Goal: Information Seeking & Learning: Learn about a topic

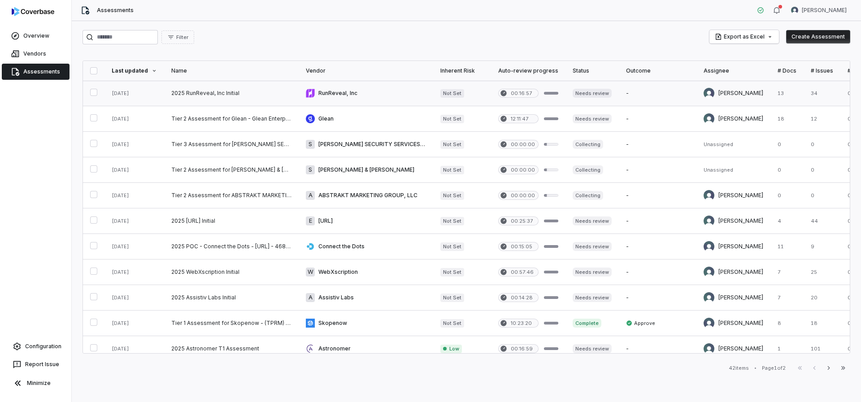
click at [204, 99] on link at bounding box center [231, 93] width 135 height 25
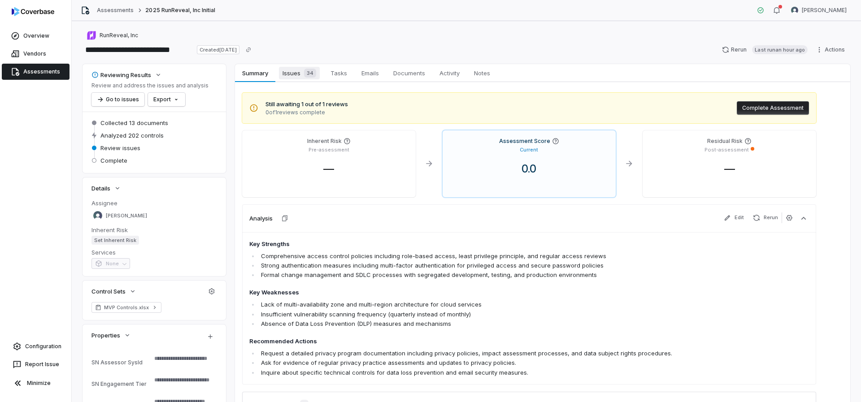
click at [287, 74] on span "Issues 34" at bounding box center [299, 73] width 41 height 13
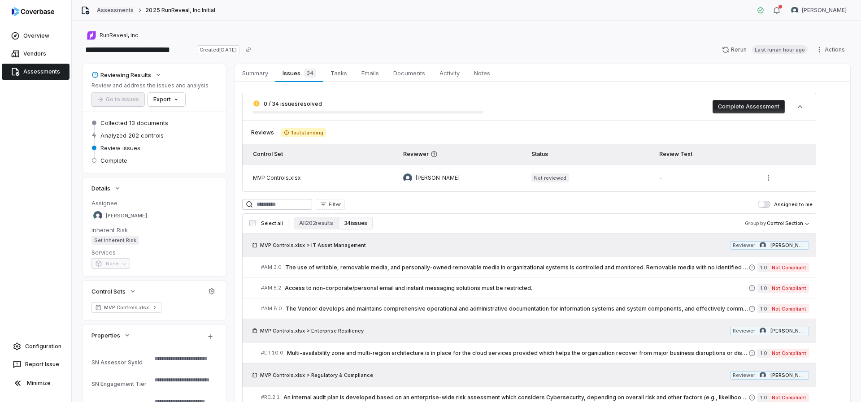
click at [120, 12] on link "Assessments" at bounding box center [115, 10] width 37 height 7
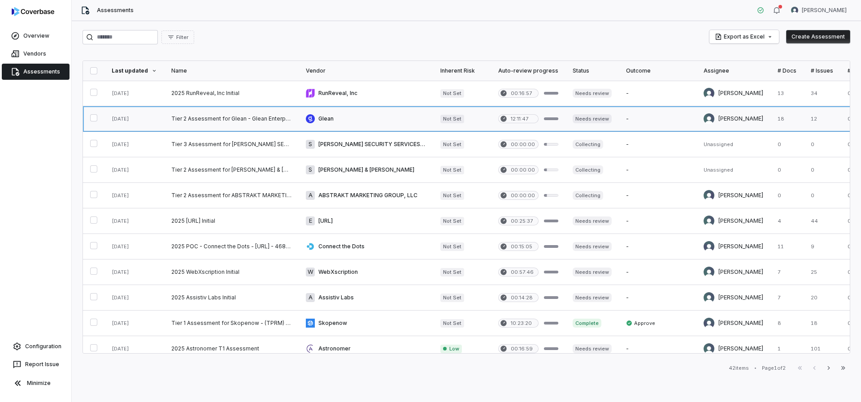
click at [187, 121] on link at bounding box center [231, 118] width 135 height 25
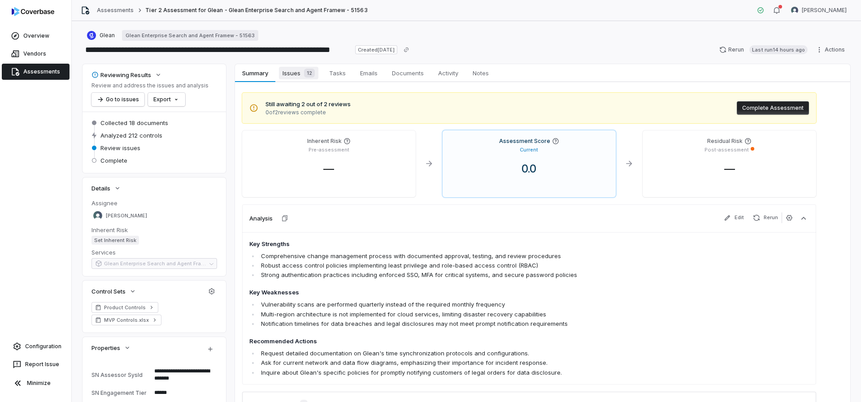
click at [299, 71] on span "Issues 12" at bounding box center [298, 73] width 39 height 13
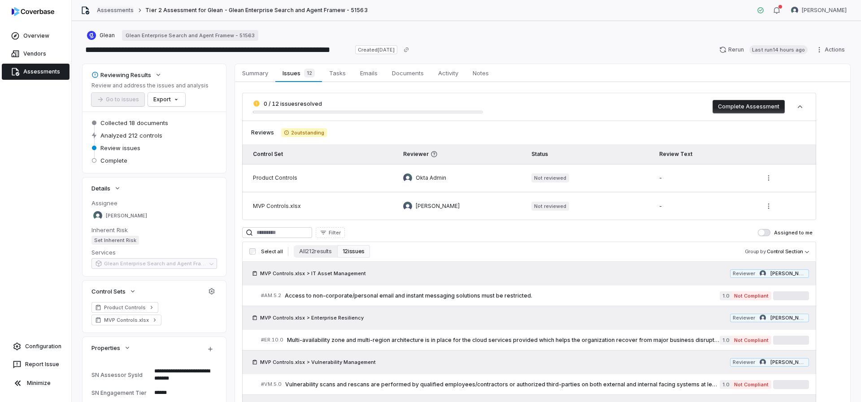
click at [117, 13] on link "Assessments" at bounding box center [115, 10] width 37 height 7
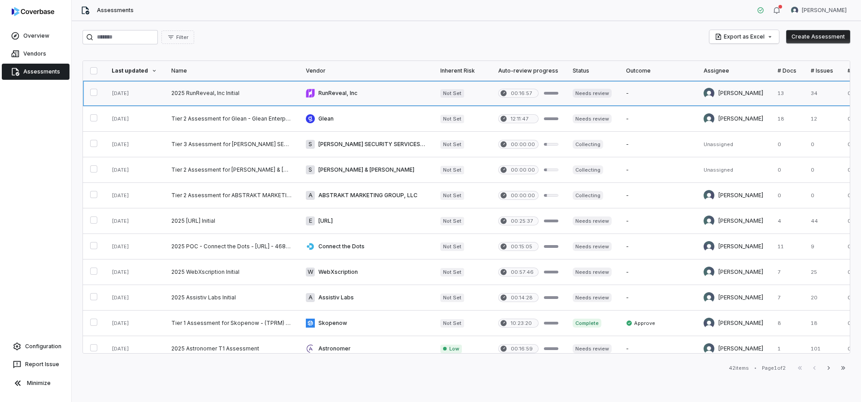
click at [210, 91] on link at bounding box center [231, 93] width 135 height 25
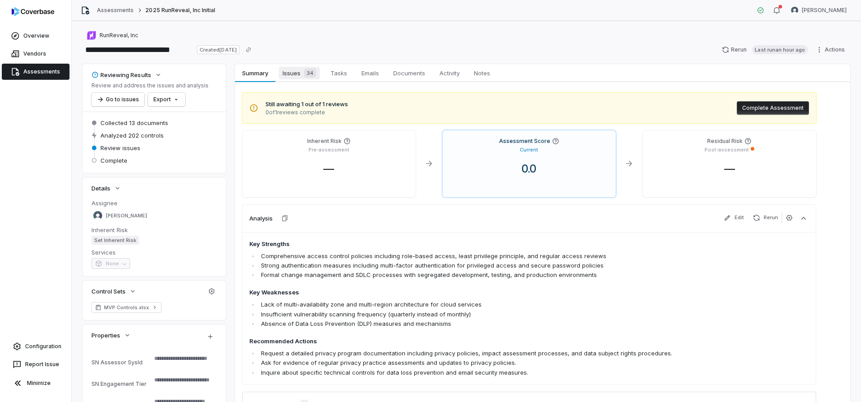
click at [293, 72] on span "Issues 34" at bounding box center [299, 73] width 41 height 13
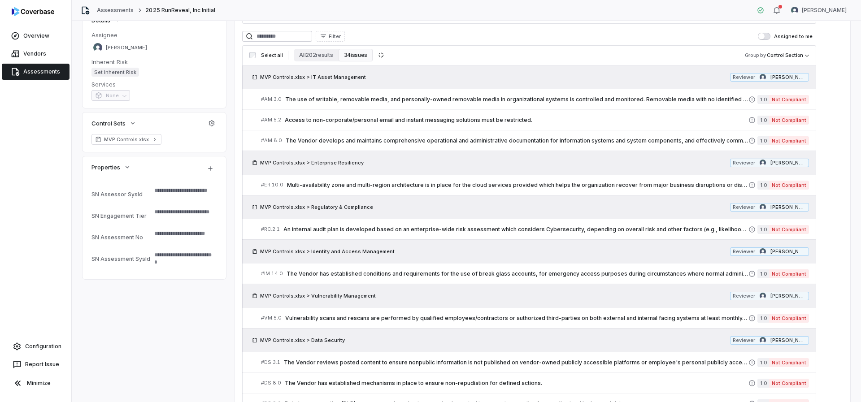
scroll to position [168, 0]
click at [312, 101] on span "The use of writable, removable media, and personally-owned removable media in o…" at bounding box center [516, 99] width 463 height 7
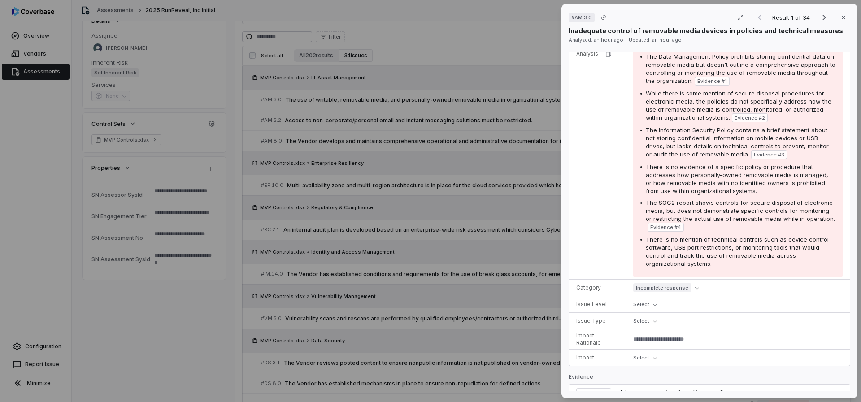
scroll to position [163, 0]
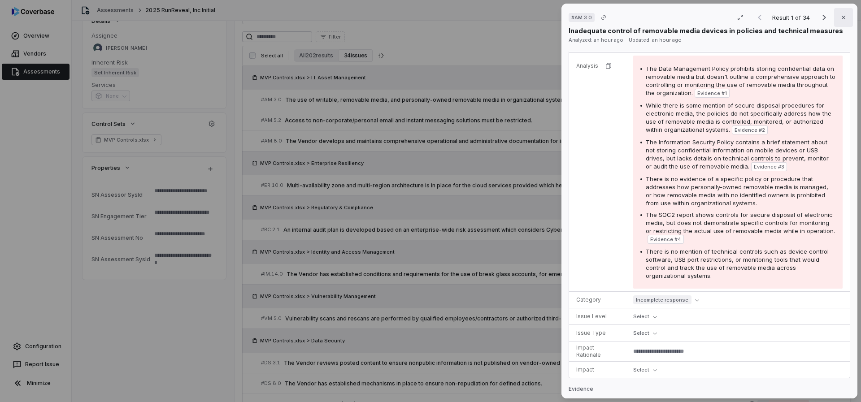
click at [840, 19] on icon "button" at bounding box center [843, 17] width 7 height 7
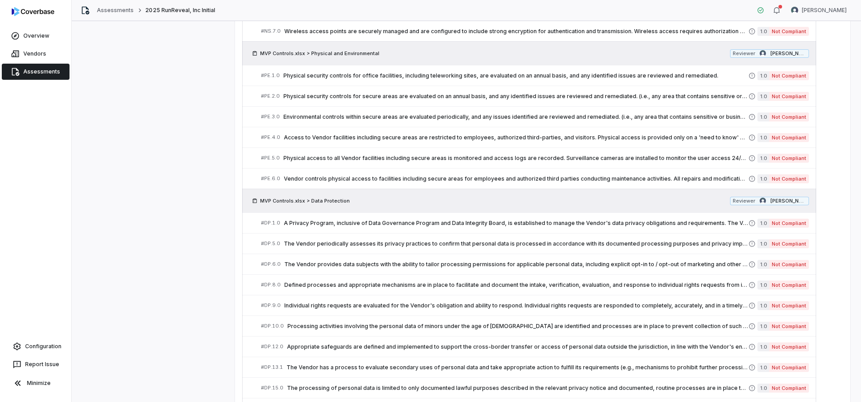
scroll to position [758, 0]
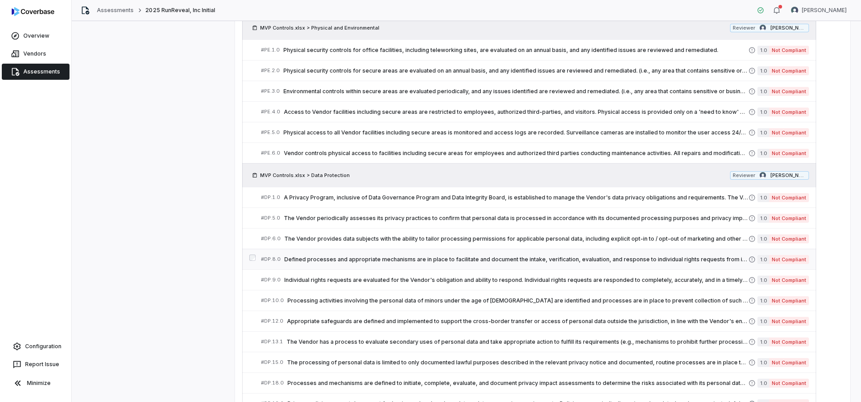
click at [470, 262] on span "Defined processes and appropriate mechanisms are in place to facilitate and doc…" at bounding box center [516, 259] width 464 height 7
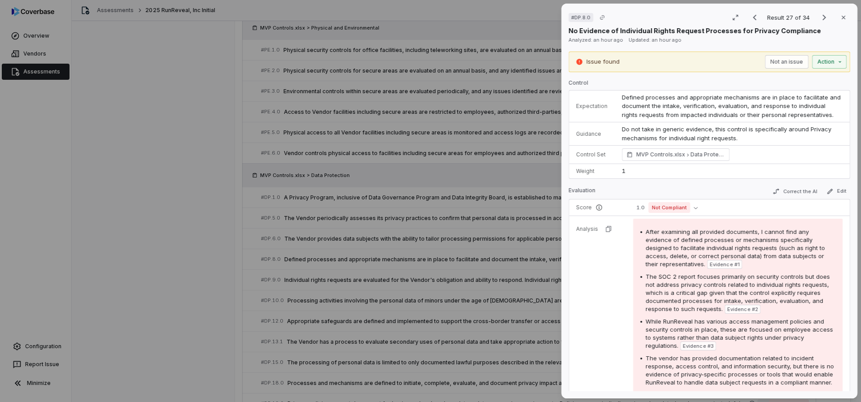
click at [426, 151] on div "# DP.8.0 Result 27 of 34 Close No Evidence of Individual Rights Request Process…" at bounding box center [430, 201] width 861 height 402
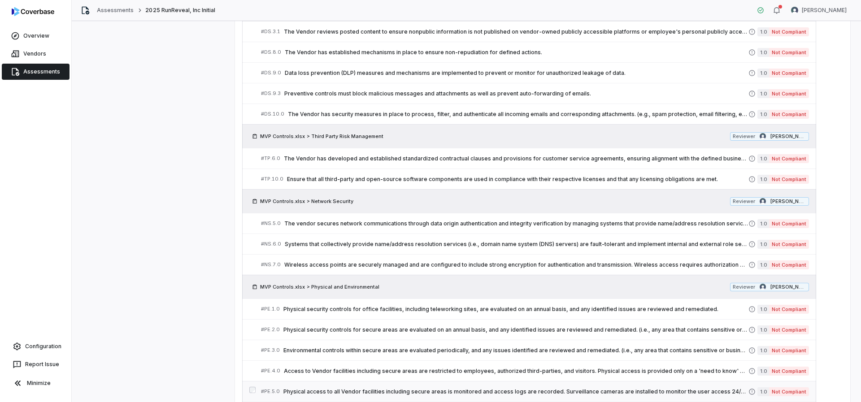
scroll to position [208, 0]
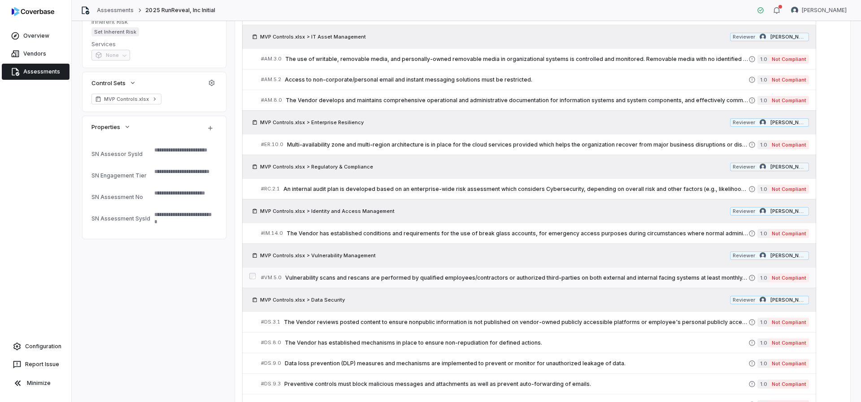
click at [474, 276] on span "Vulnerability scans and rescans are performed by qualified employees/contractor…" at bounding box center [516, 277] width 463 height 7
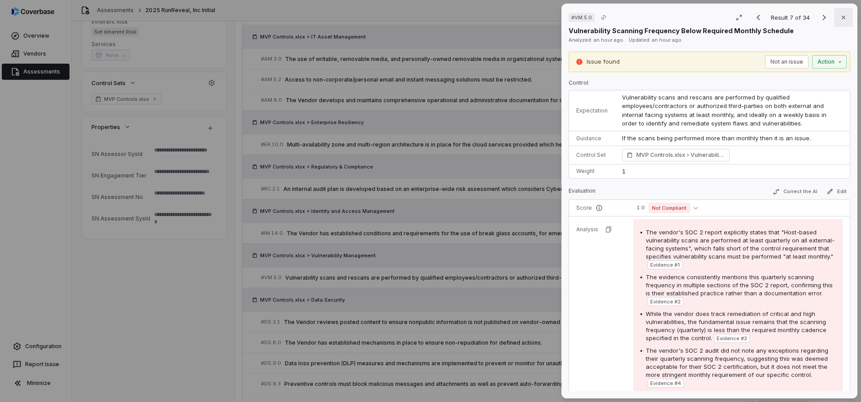
click at [840, 19] on icon "button" at bounding box center [843, 17] width 7 height 7
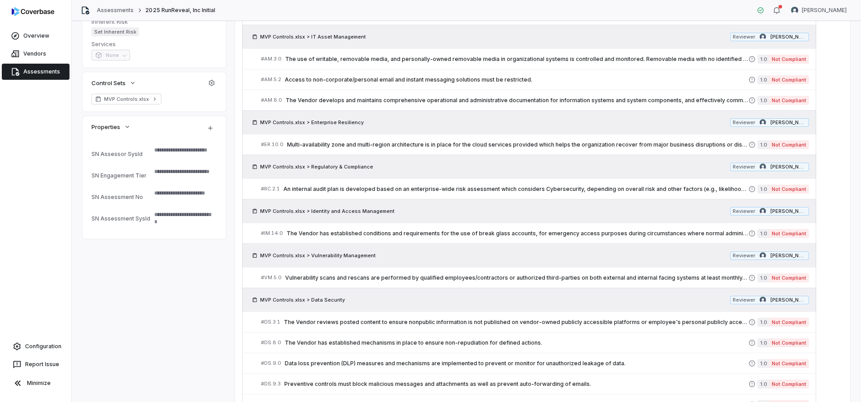
type textarea "*"
click at [812, 7] on html "**********" at bounding box center [430, 201] width 861 height 402
click at [804, 83] on div "Log out" at bounding box center [814, 82] width 69 height 14
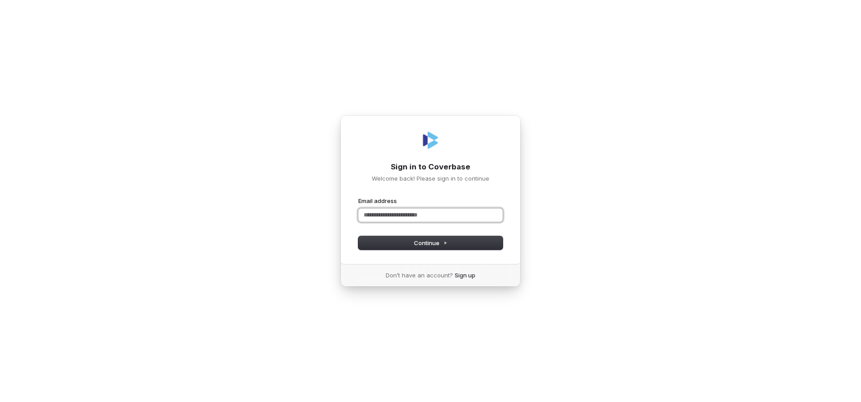
paste input "**********"
click at [404, 242] on button "Continue" at bounding box center [430, 242] width 144 height 13
type input "**********"
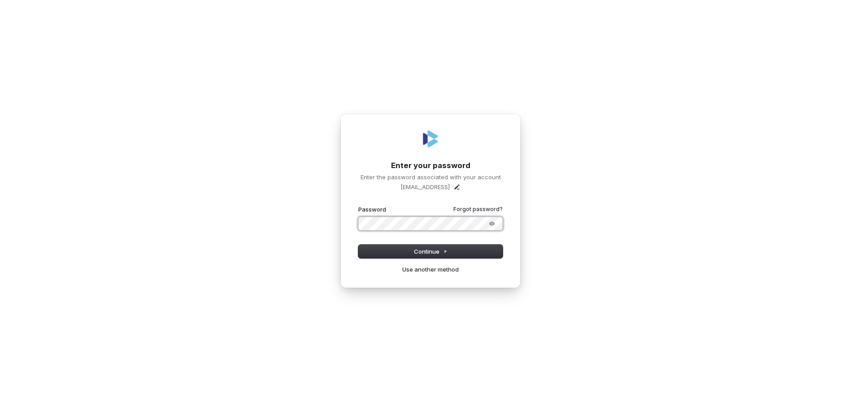
click at [358, 205] on button "submit" at bounding box center [358, 205] width 0 height 0
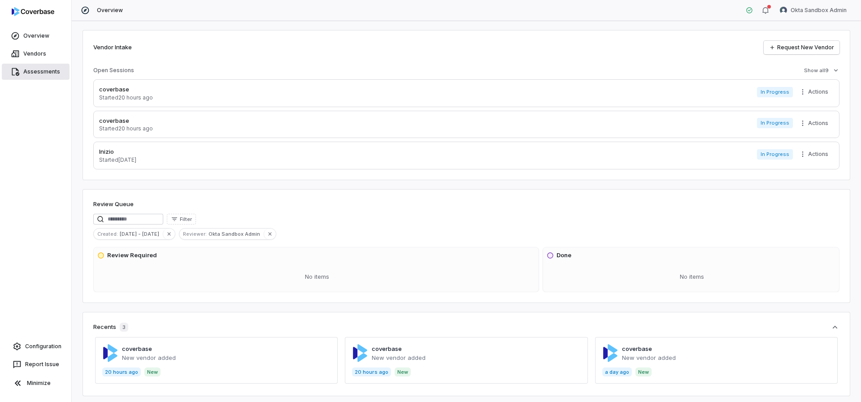
click at [44, 74] on link "Assessments" at bounding box center [36, 72] width 68 height 16
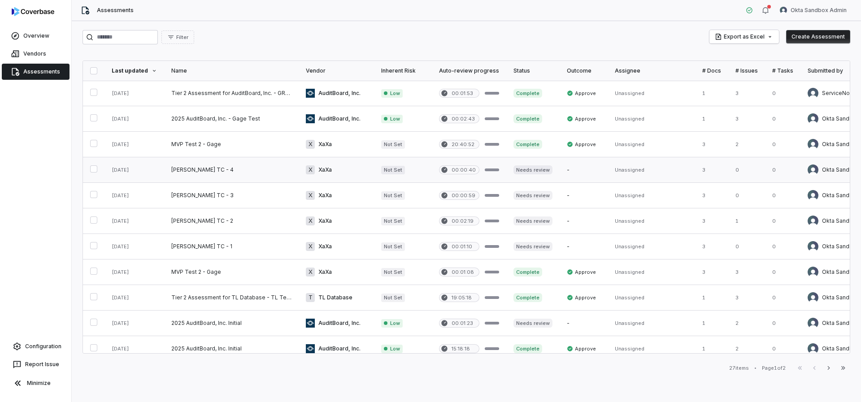
click at [195, 166] on link at bounding box center [231, 169] width 135 height 25
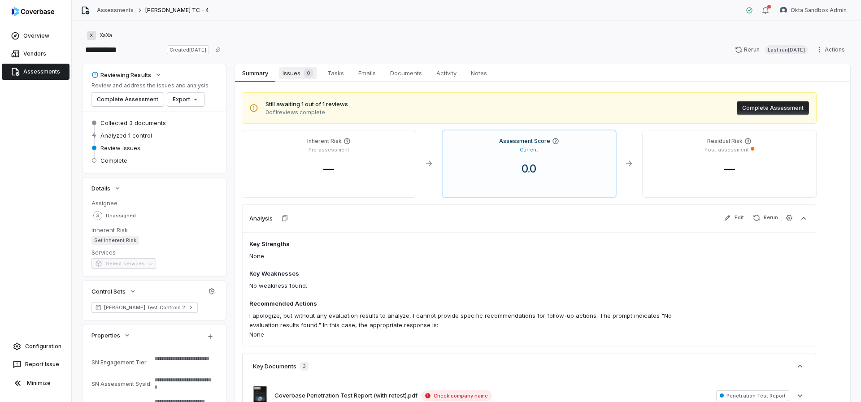
click at [294, 78] on span "Issues 0" at bounding box center [298, 73] width 38 height 13
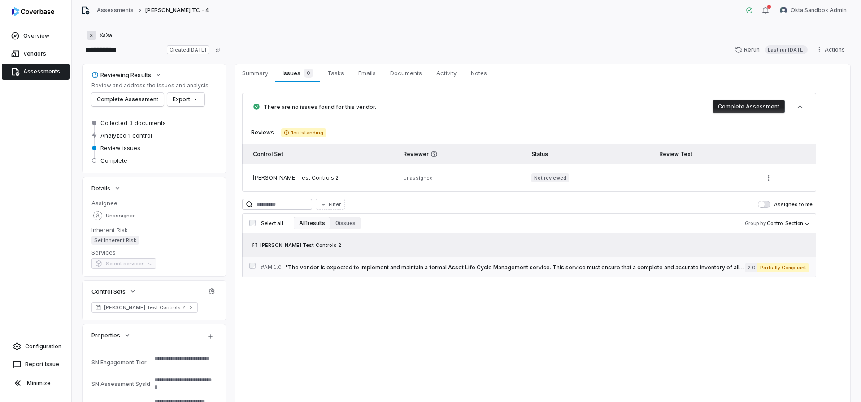
click at [397, 269] on span ""The vendor is expected to implement and maintain a formal Asset Life Cycle Man…" at bounding box center [515, 267] width 460 height 7
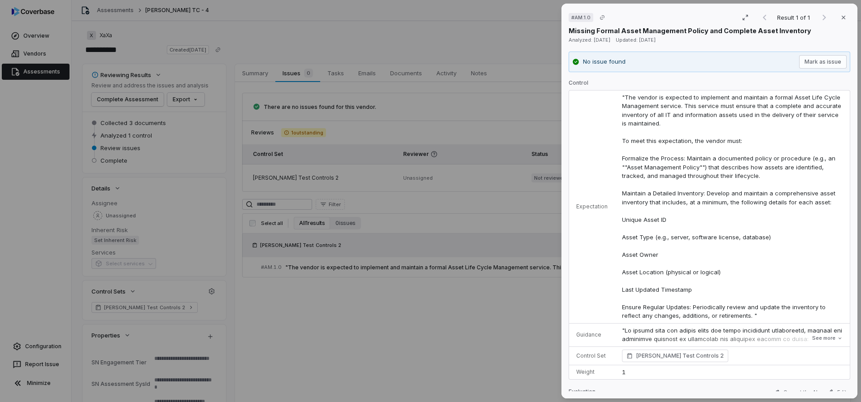
click at [452, 297] on div "# AM.1.0 Result 1 of 1 Close Missing Formal Asset Management Policy and Complet…" at bounding box center [430, 201] width 861 height 402
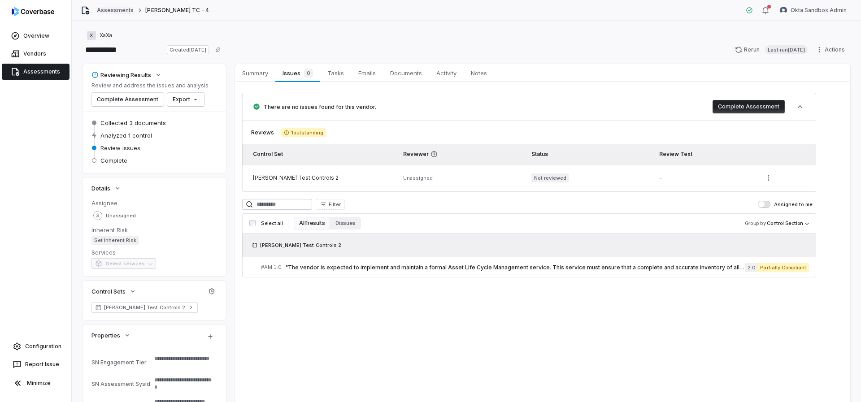
click at [109, 11] on link "Assessments" at bounding box center [115, 10] width 37 height 7
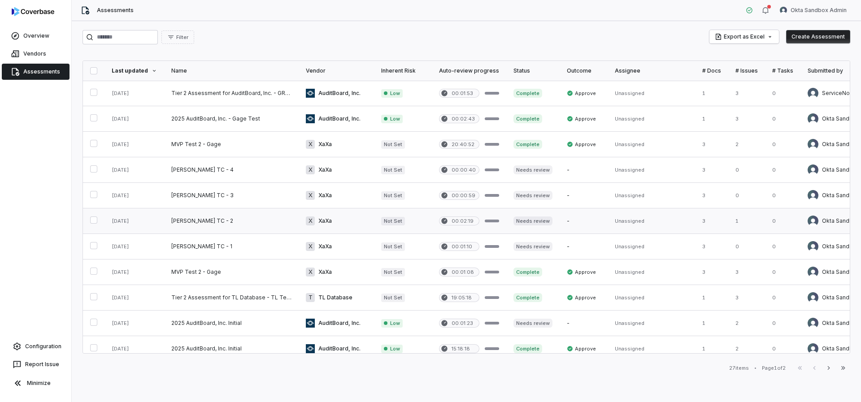
click at [191, 220] on link at bounding box center [231, 220] width 135 height 25
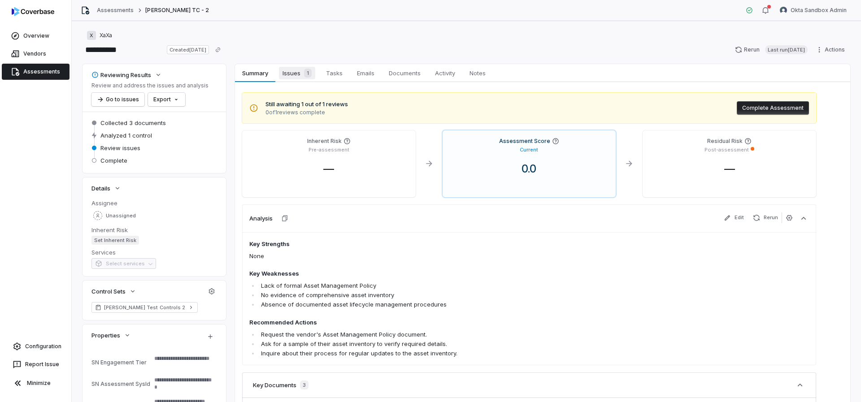
click at [292, 76] on span "Issues 1" at bounding box center [297, 73] width 36 height 13
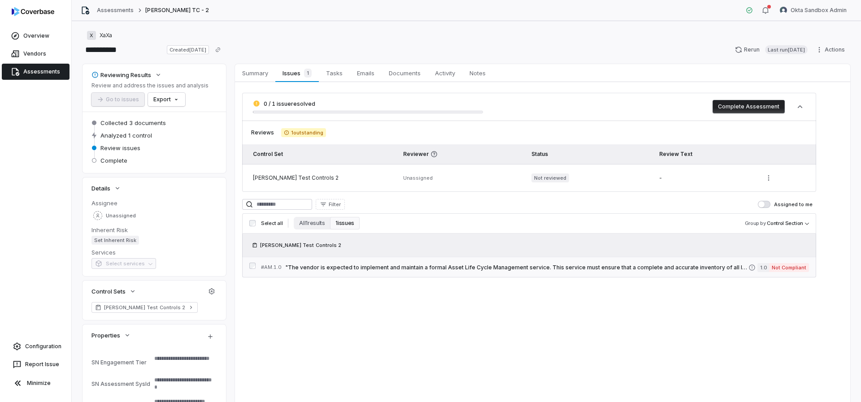
click at [405, 268] on span ""The vendor is expected to implement and maintain a formal Asset Life Cycle Man…" at bounding box center [516, 267] width 463 height 7
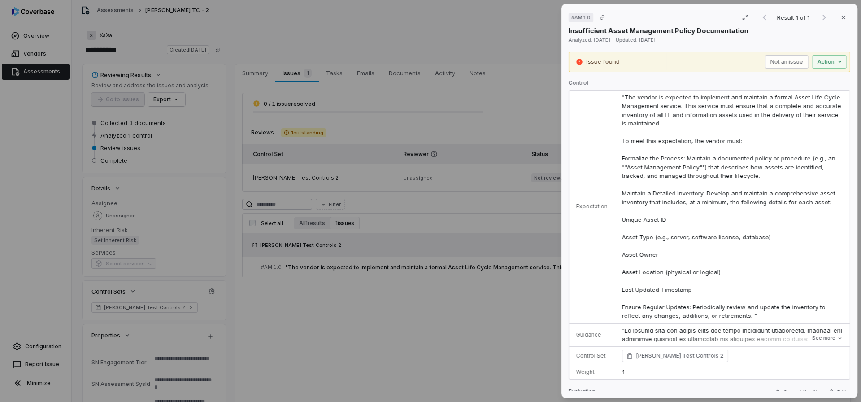
click at [294, 52] on div "# AM.1.0 Result 1 of 1 Close Insufficient Asset Management Policy Documentation…" at bounding box center [430, 201] width 861 height 402
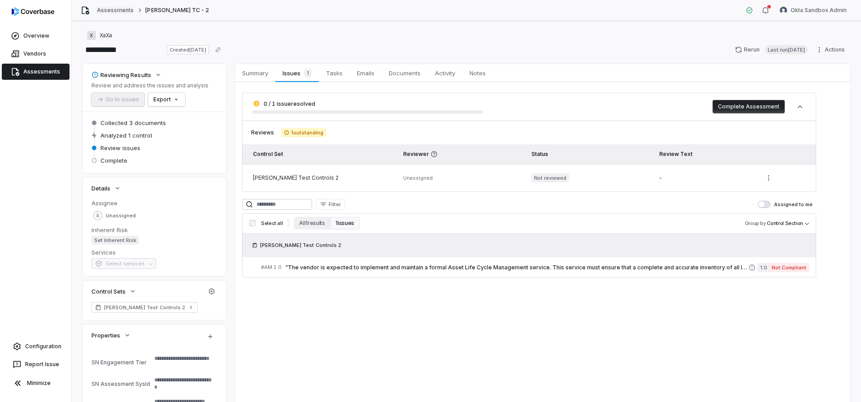
click at [102, 12] on link "Assessments" at bounding box center [115, 10] width 37 height 7
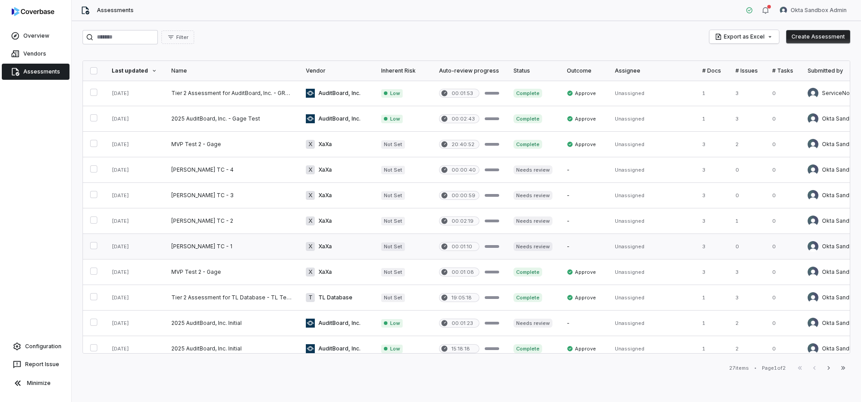
click at [187, 250] on link at bounding box center [231, 246] width 135 height 25
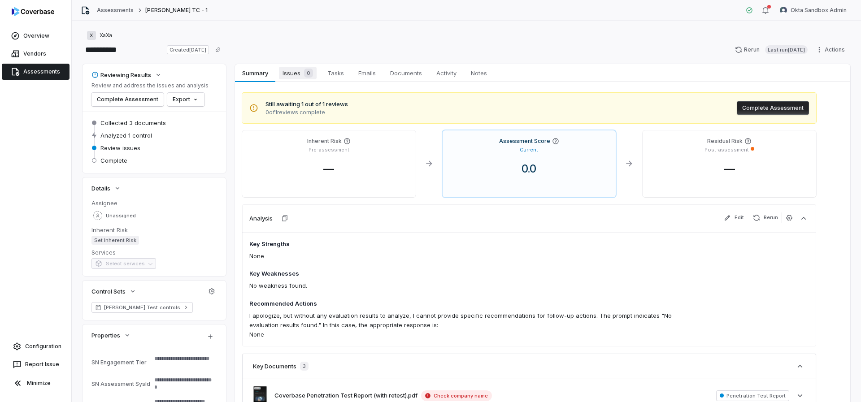
click at [292, 78] on span "Issues 0" at bounding box center [298, 73] width 38 height 13
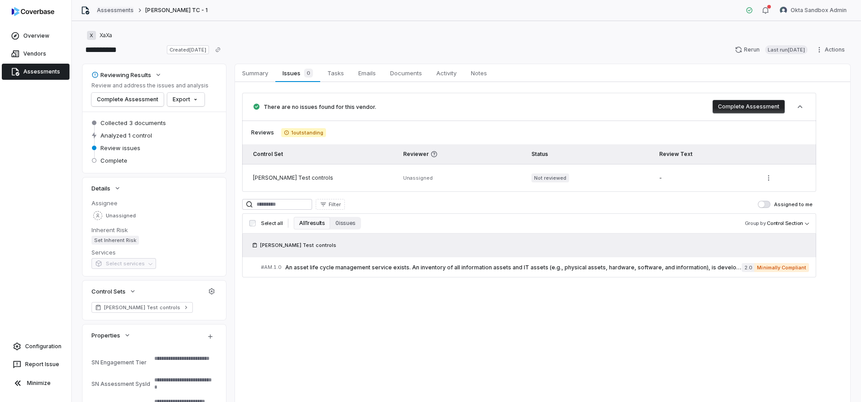
click at [109, 13] on link "Assessments" at bounding box center [115, 10] width 37 height 7
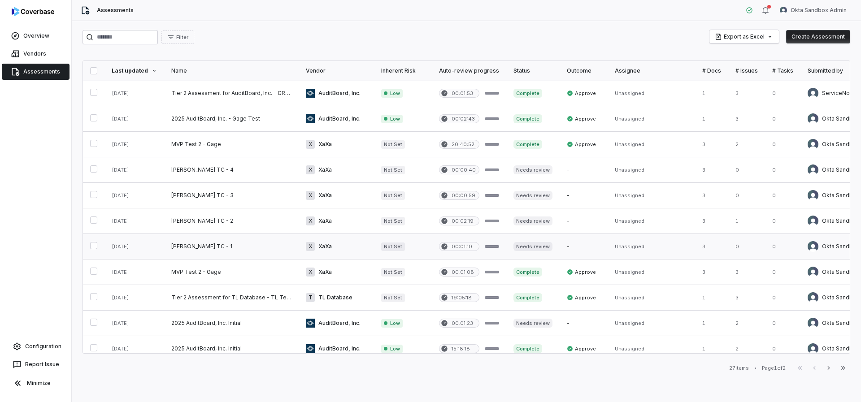
click at [96, 244] on button "button" at bounding box center [93, 245] width 7 height 7
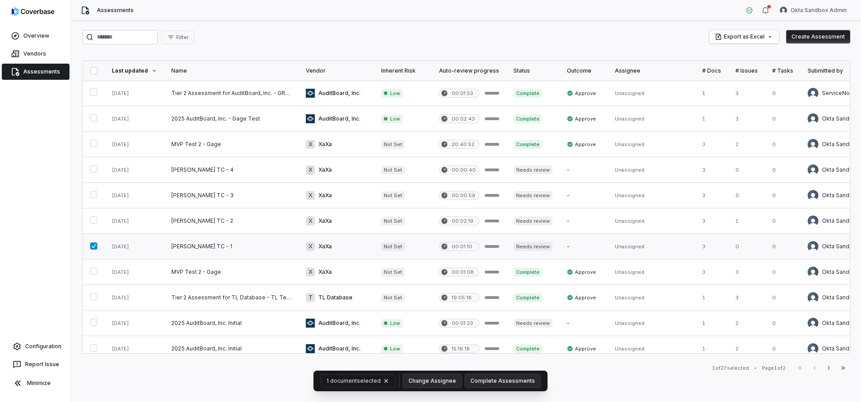
click at [97, 244] on button "button" at bounding box center [93, 246] width 7 height 7
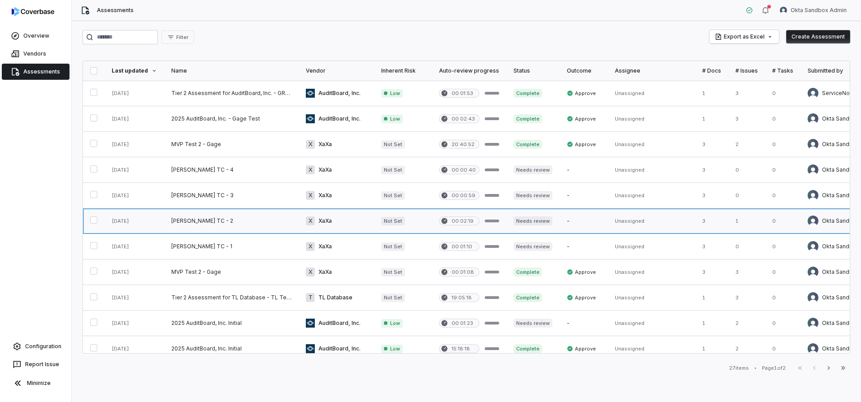
click at [186, 221] on link at bounding box center [231, 220] width 135 height 25
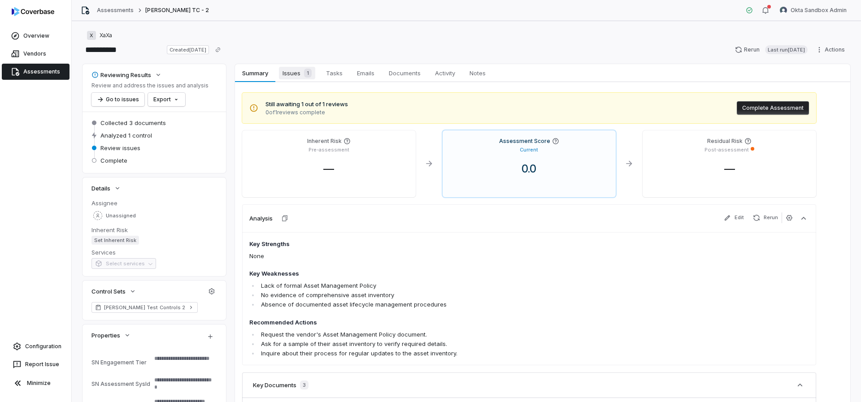
click at [287, 78] on span "Issues 1" at bounding box center [297, 73] width 36 height 13
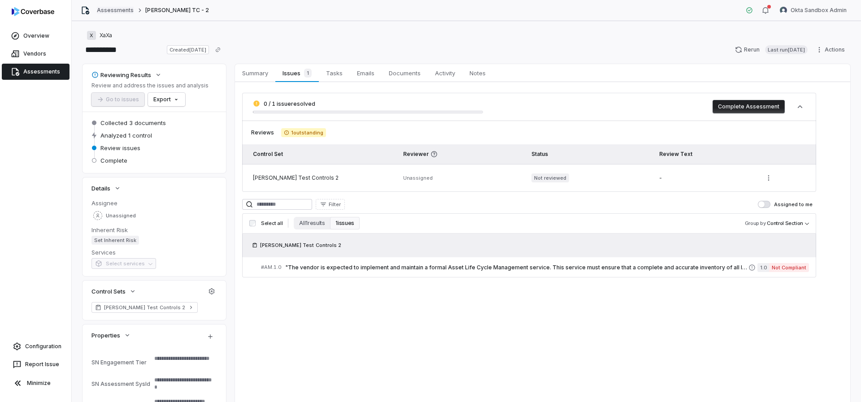
click at [116, 9] on link "Assessments" at bounding box center [115, 10] width 37 height 7
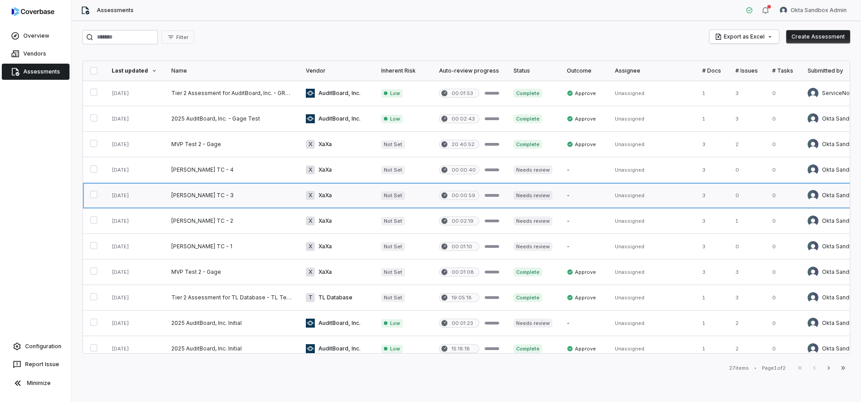
click at [193, 195] on link at bounding box center [231, 195] width 135 height 25
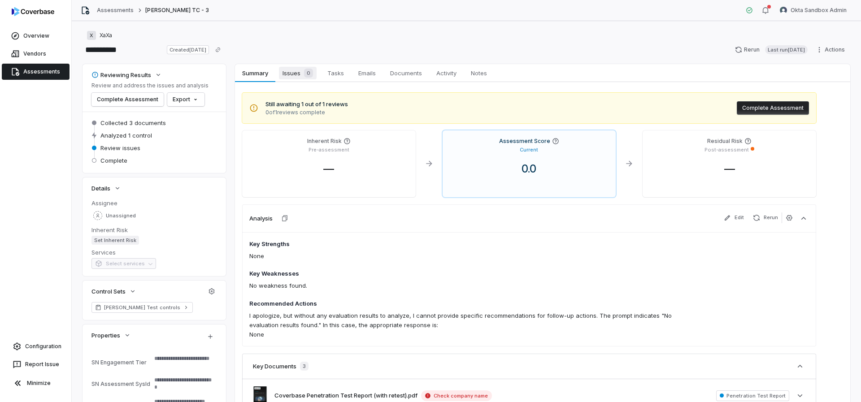
click at [297, 74] on span "Issues 0" at bounding box center [298, 73] width 38 height 13
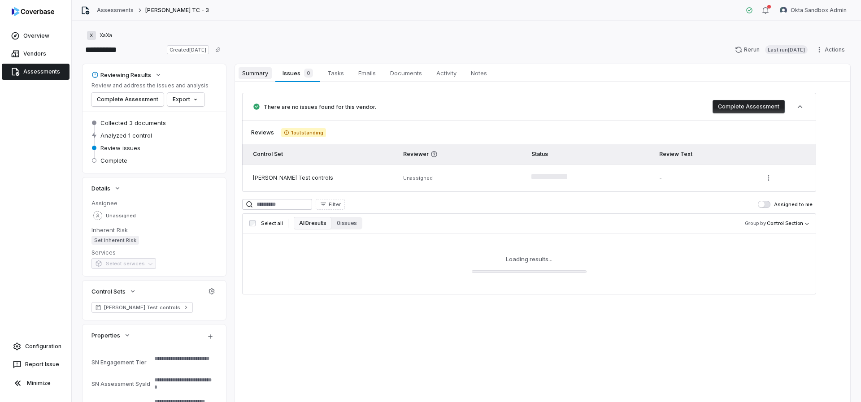
click at [253, 67] on span "Summary" at bounding box center [255, 73] width 33 height 12
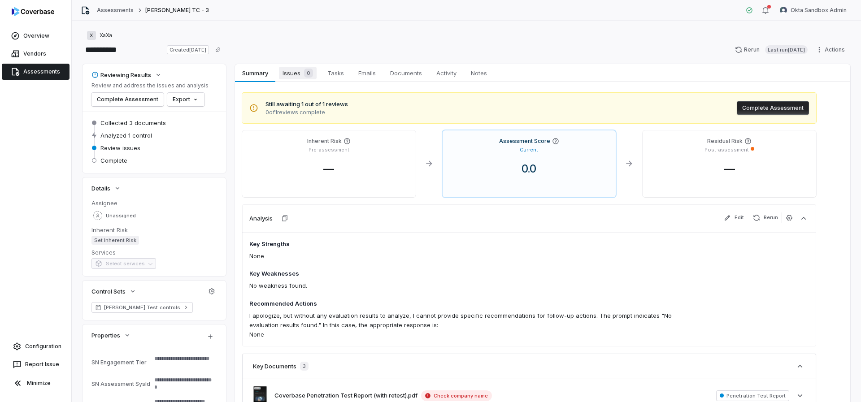
click at [296, 69] on span "Issues 0" at bounding box center [298, 73] width 38 height 13
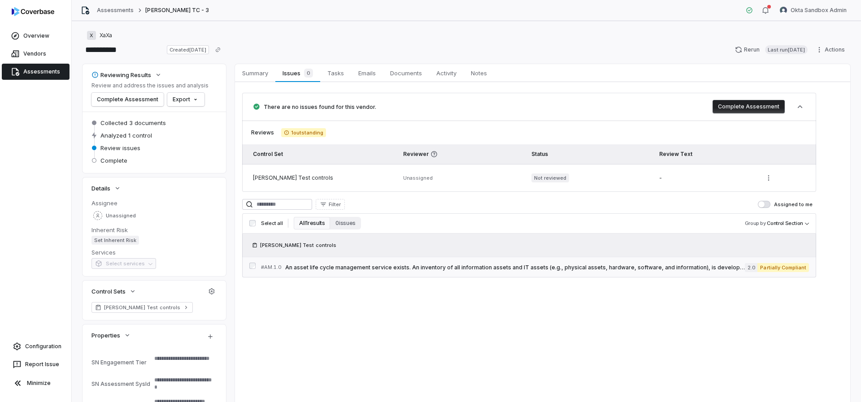
click at [494, 269] on span "An asset life cycle management service exists. An inventory of all information …" at bounding box center [515, 267] width 460 height 7
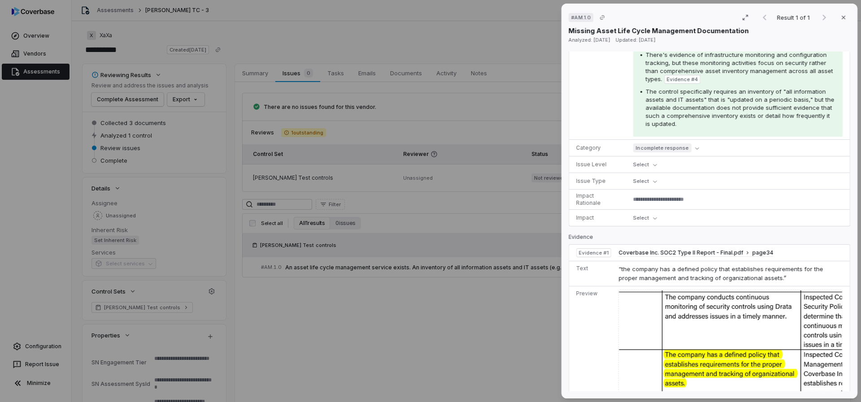
scroll to position [390, 0]
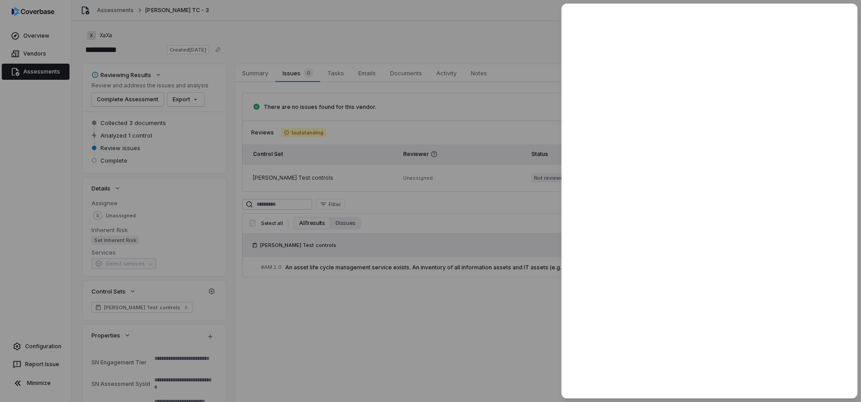
click at [473, 316] on div at bounding box center [430, 201] width 861 height 402
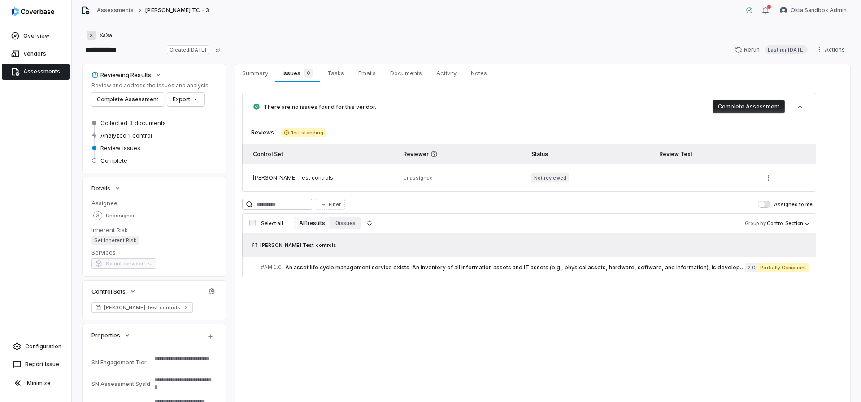
type textarea "*"
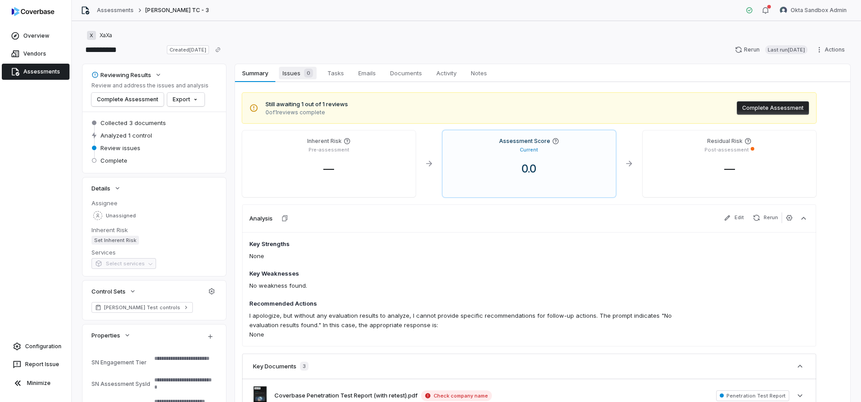
click at [294, 73] on span "Issues 0" at bounding box center [298, 73] width 38 height 13
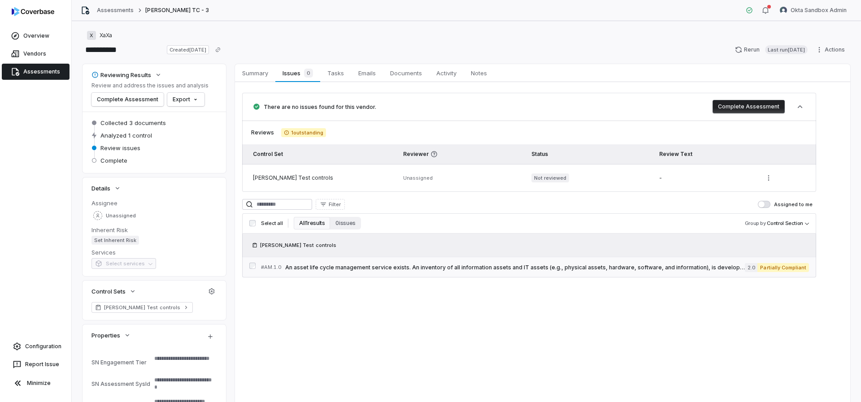
click at [467, 269] on span "An asset life cycle management service exists. An inventory of all information …" at bounding box center [515, 267] width 460 height 7
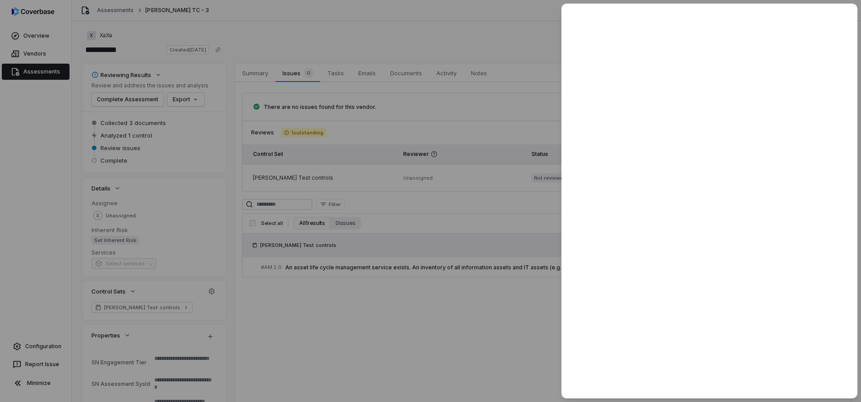
click at [309, 294] on div at bounding box center [430, 201] width 861 height 402
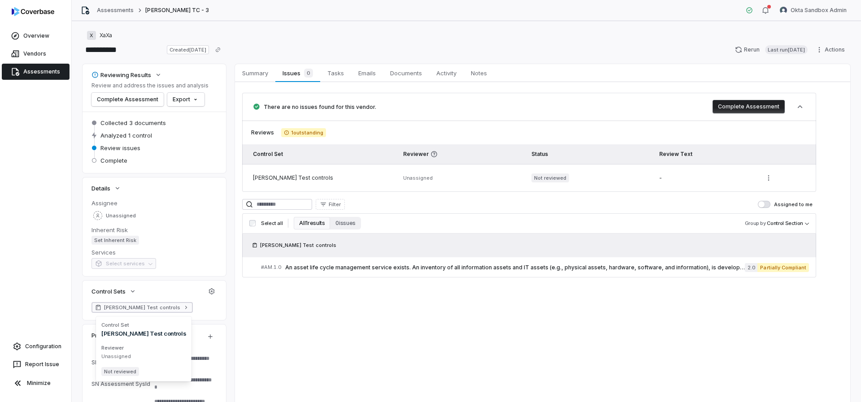
click at [143, 309] on span "[PERSON_NAME] Test controls" at bounding box center [142, 307] width 76 height 7
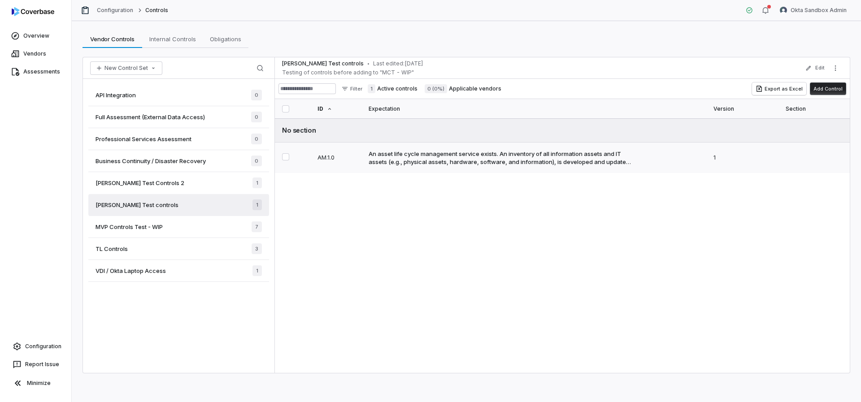
click at [446, 156] on div "An asset life cycle management service exists. An inventory of all information …" at bounding box center [500, 158] width 262 height 16
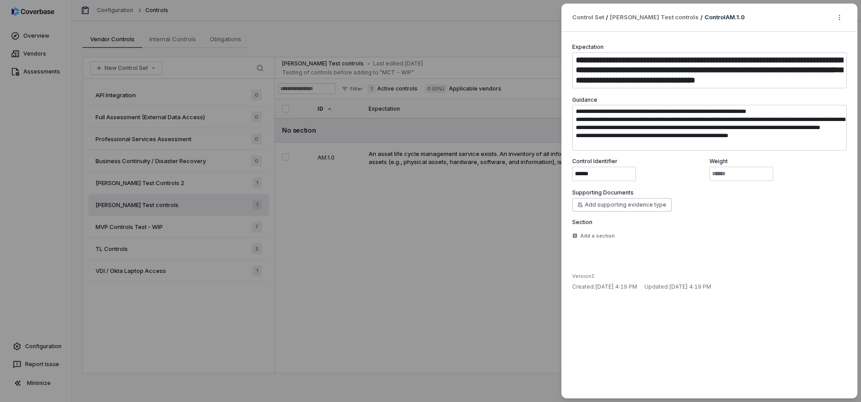
click at [409, 191] on div "**********" at bounding box center [430, 201] width 861 height 402
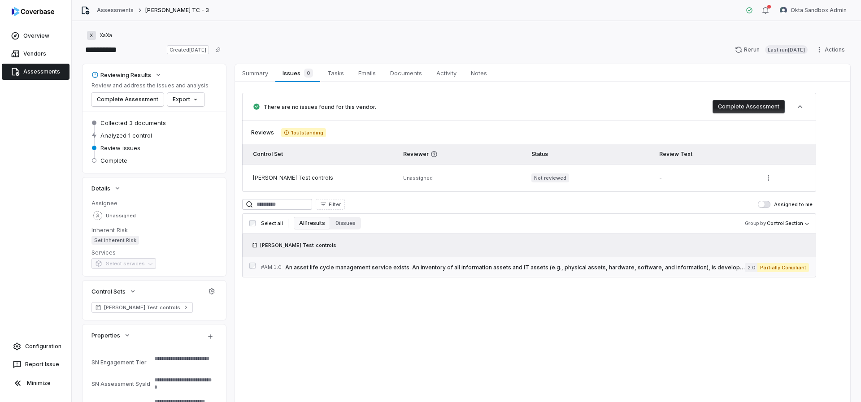
click at [414, 273] on link "# AM.1.0 An asset life cycle management service exists. An inventory of all inf…" at bounding box center [535, 267] width 548 height 20
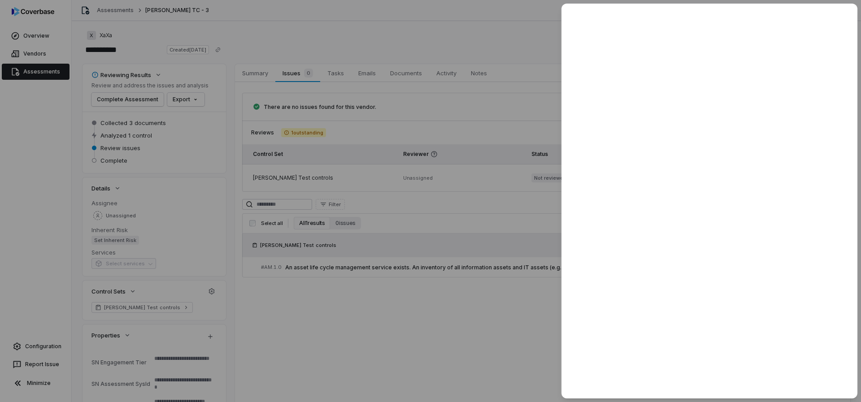
click at [417, 323] on div at bounding box center [430, 201] width 861 height 402
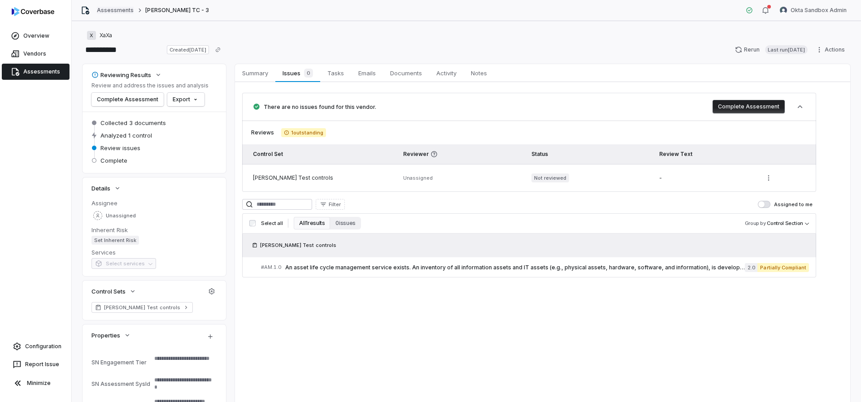
click at [112, 11] on link "Assessments" at bounding box center [115, 10] width 37 height 7
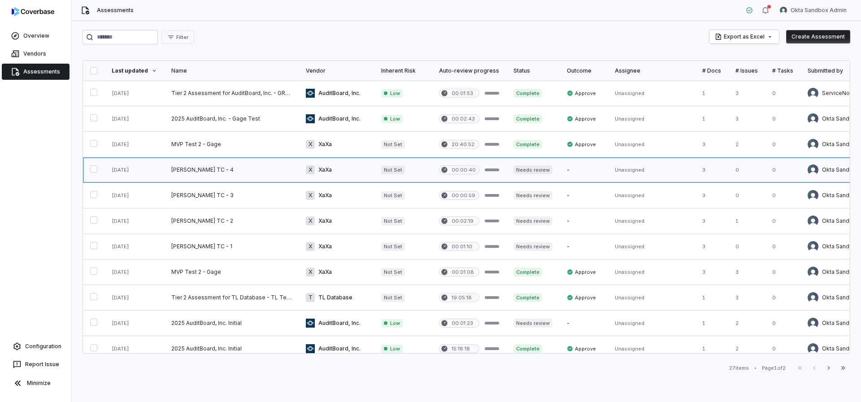
click at [187, 172] on link at bounding box center [231, 169] width 135 height 25
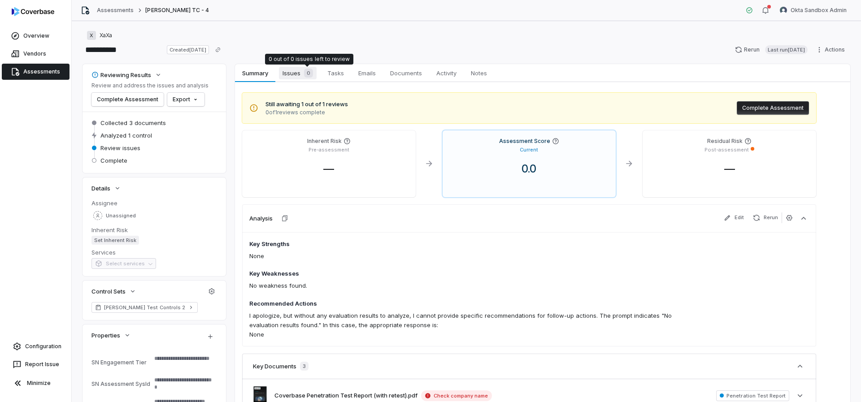
click at [300, 72] on span "Issues 0" at bounding box center [298, 73] width 38 height 13
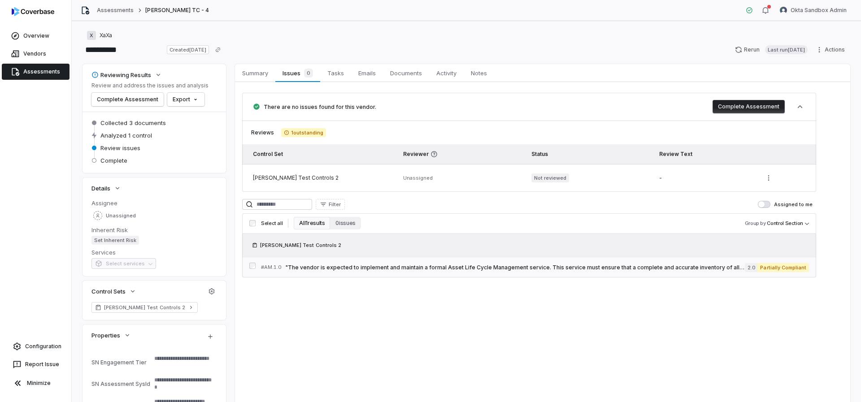
click at [353, 271] on span ""The vendor is expected to implement and maintain a formal Asset Life Cycle Man…" at bounding box center [515, 267] width 460 height 7
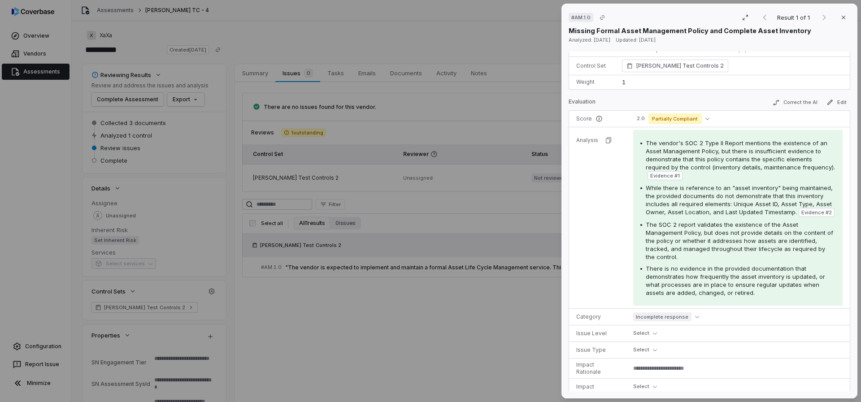
scroll to position [291, 0]
click at [840, 19] on icon "button" at bounding box center [843, 17] width 7 height 7
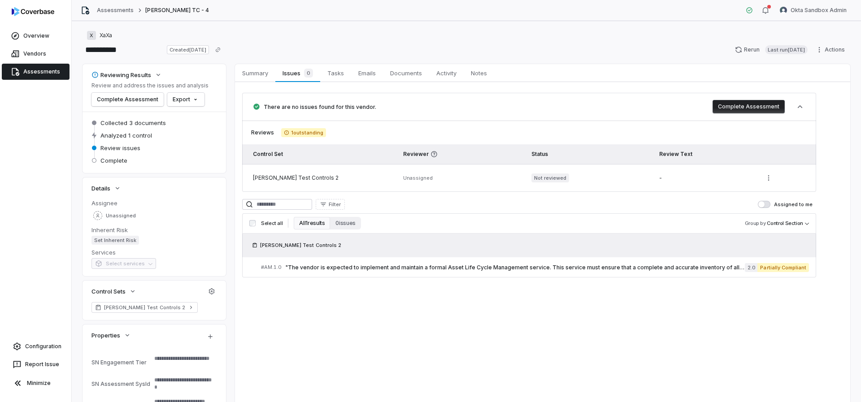
type textarea "*"
